Goal: Information Seeking & Learning: Learn about a topic

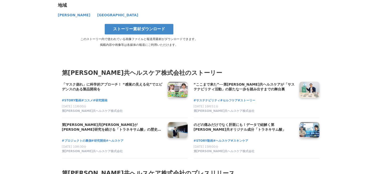
scroll to position [2858, 0]
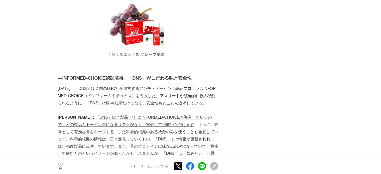
scroll to position [802, 0]
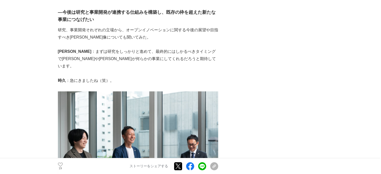
scroll to position [1980, 0]
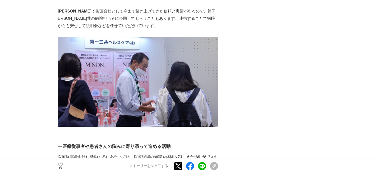
scroll to position [526, 0]
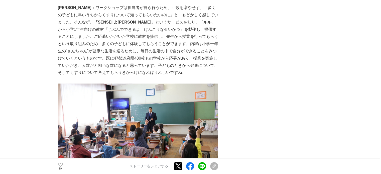
scroll to position [1253, 0]
